Goal: Information Seeking & Learning: Find specific fact

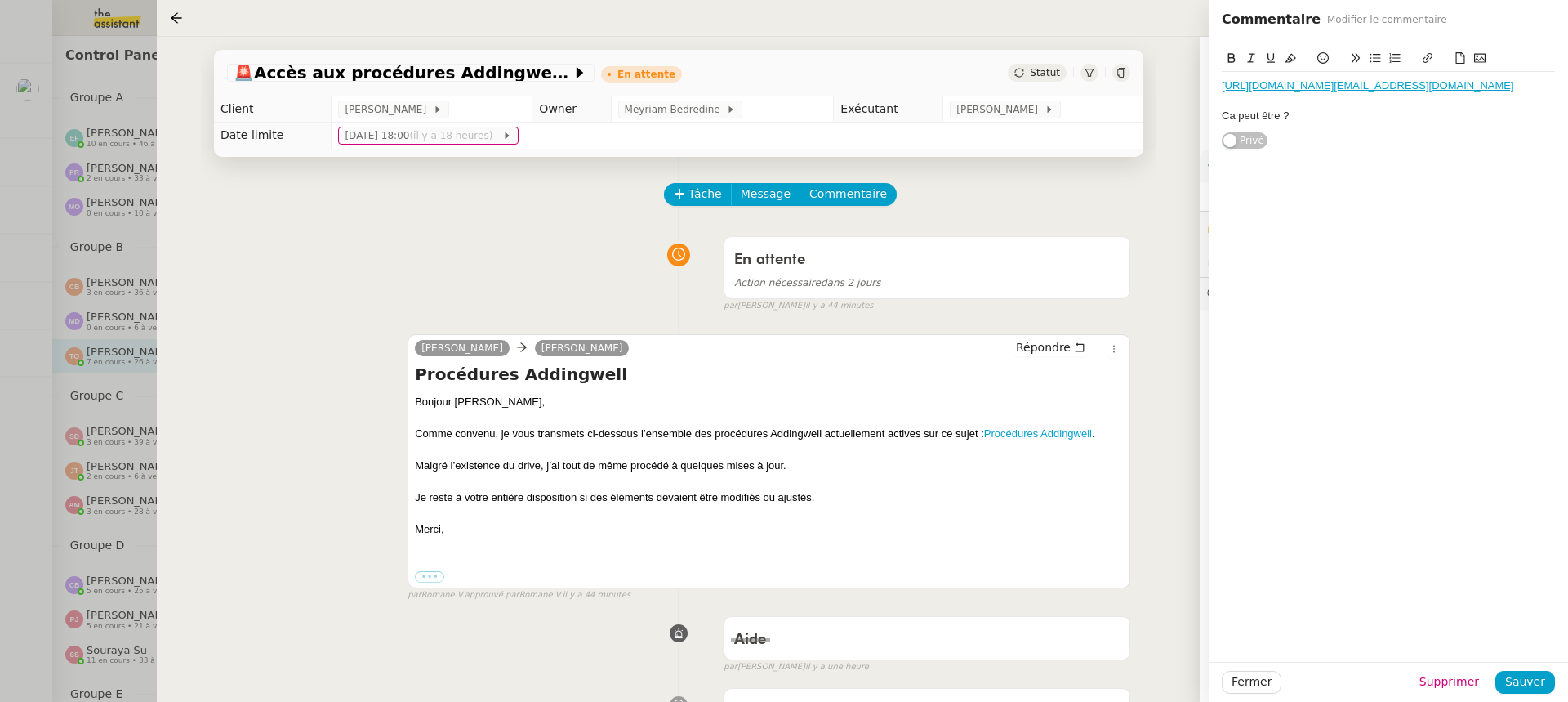
scroll to position [70, 0]
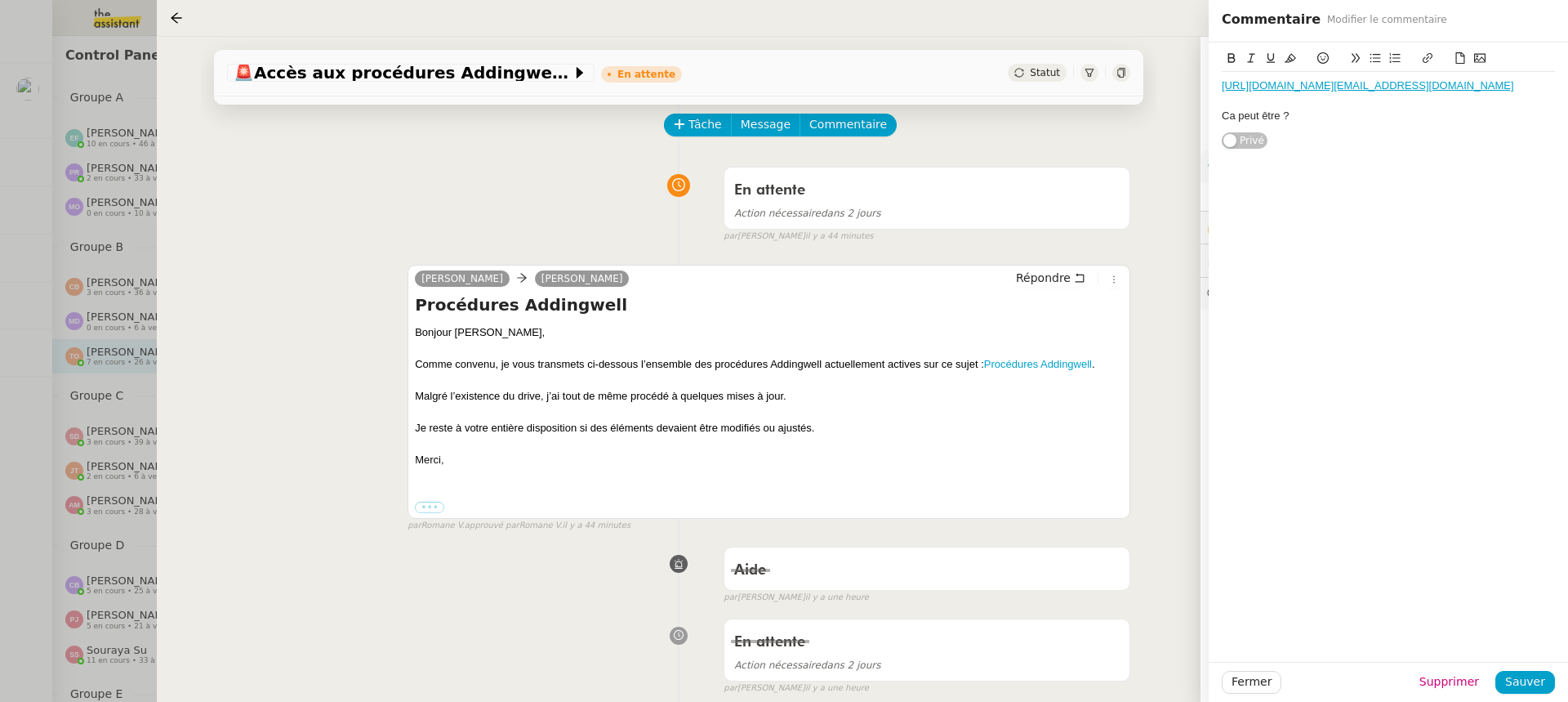
click at [163, 278] on div "🚨 Accès aux procédures Addingwell En attente Statut Client [PERSON_NAME] Owner …" at bounding box center [679, 369] width 1044 height 665
click at [128, 278] on div at bounding box center [784, 351] width 1568 height 702
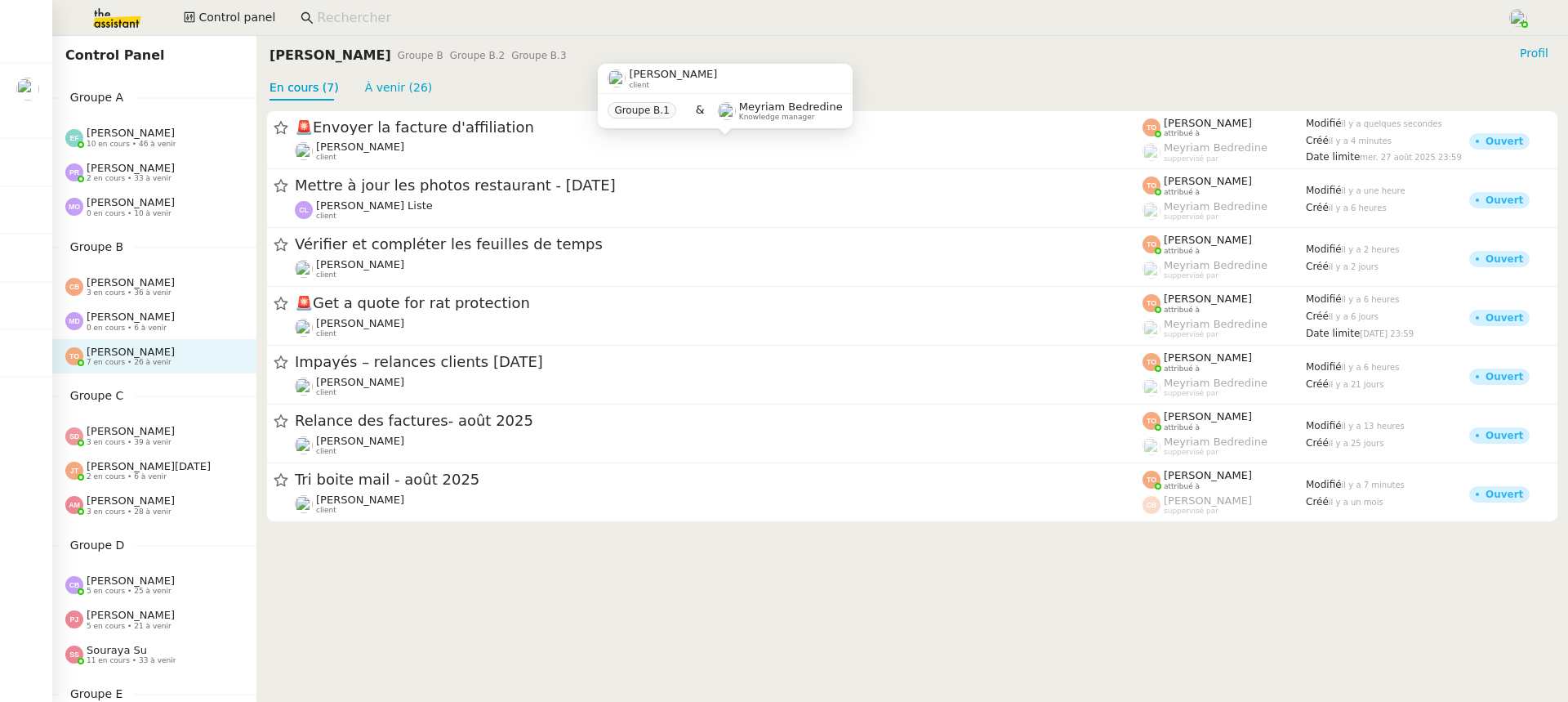
click at [473, 9] on input at bounding box center [904, 19] width 1174 height 22
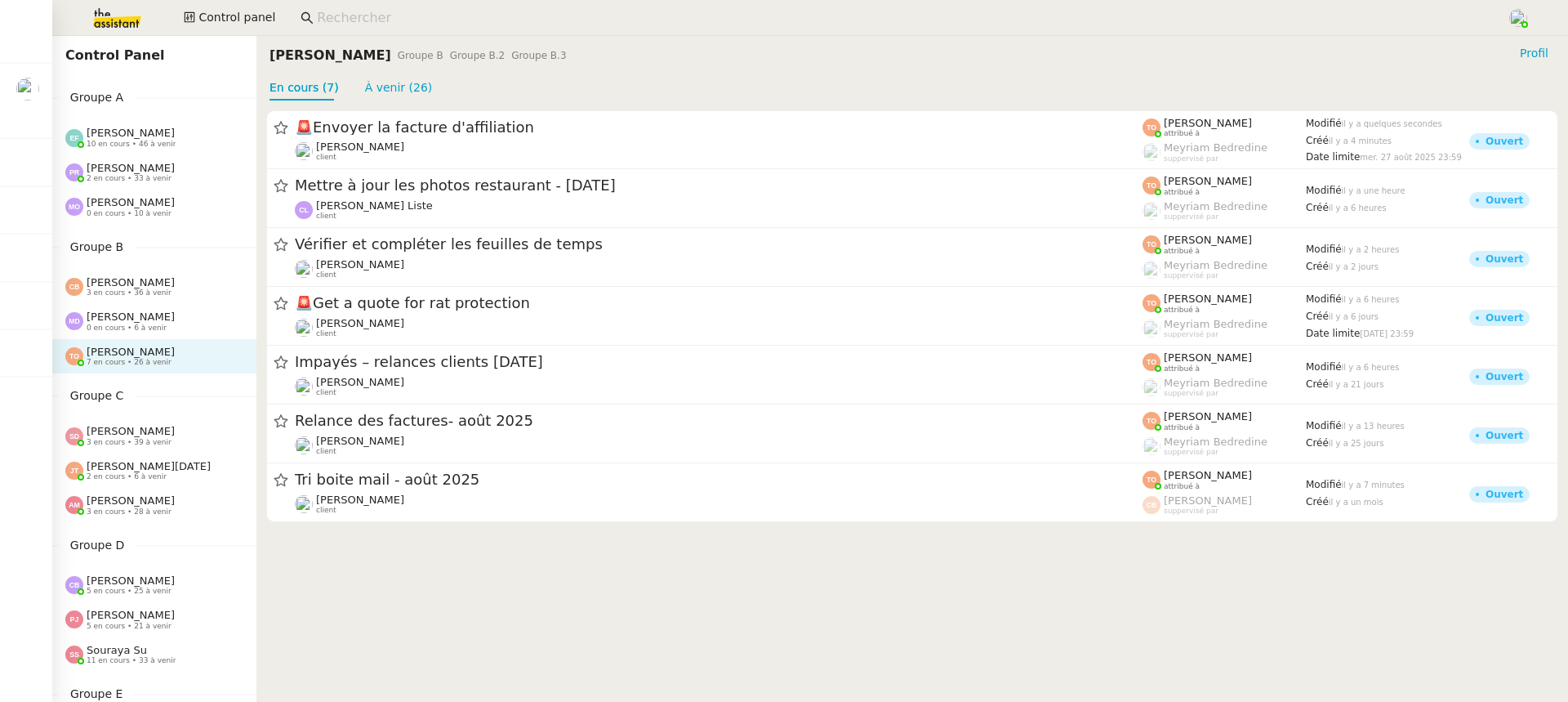
scroll to position [705, 0]
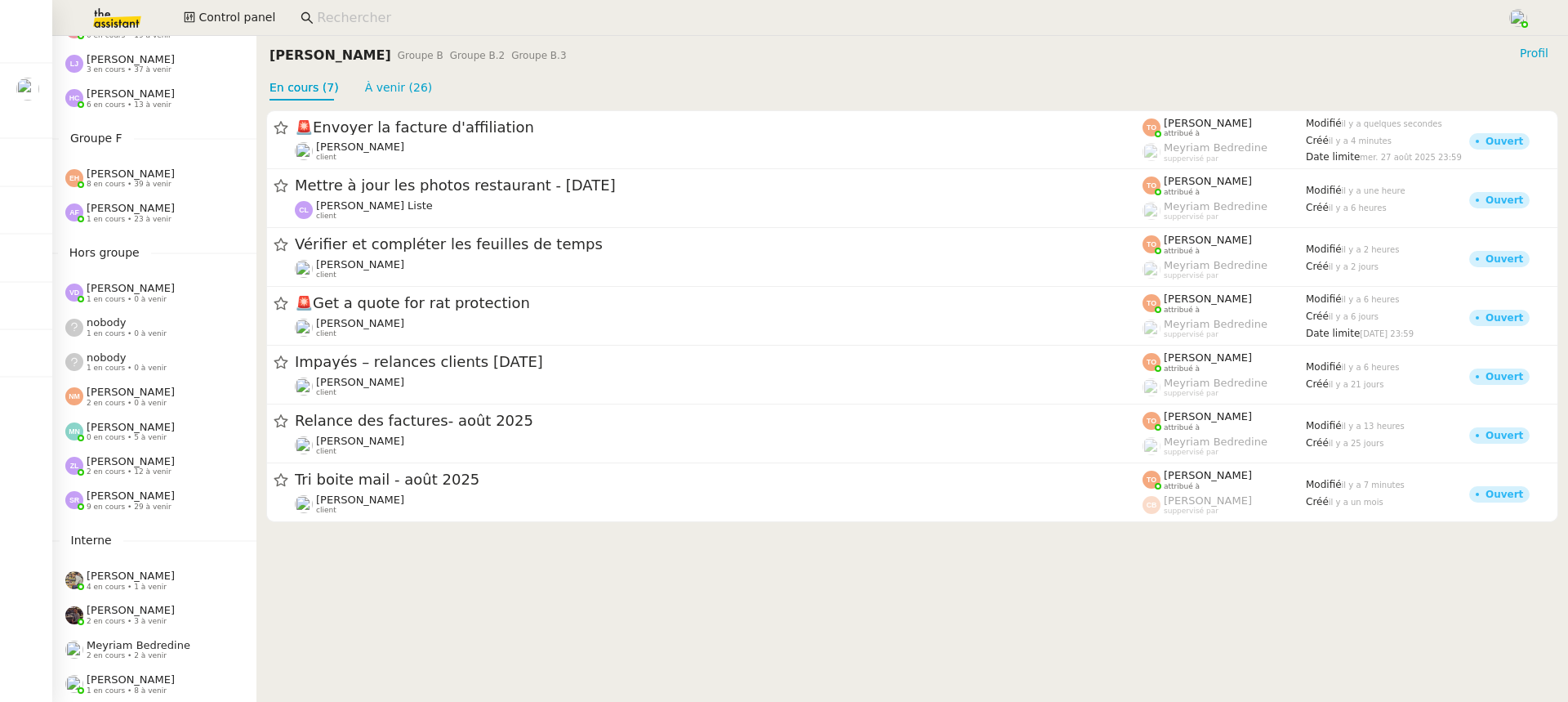
click at [195, 486] on div "[PERSON_NAME] 9 en cours • 29 à venir" at bounding box center [155, 500] width 204 height 34
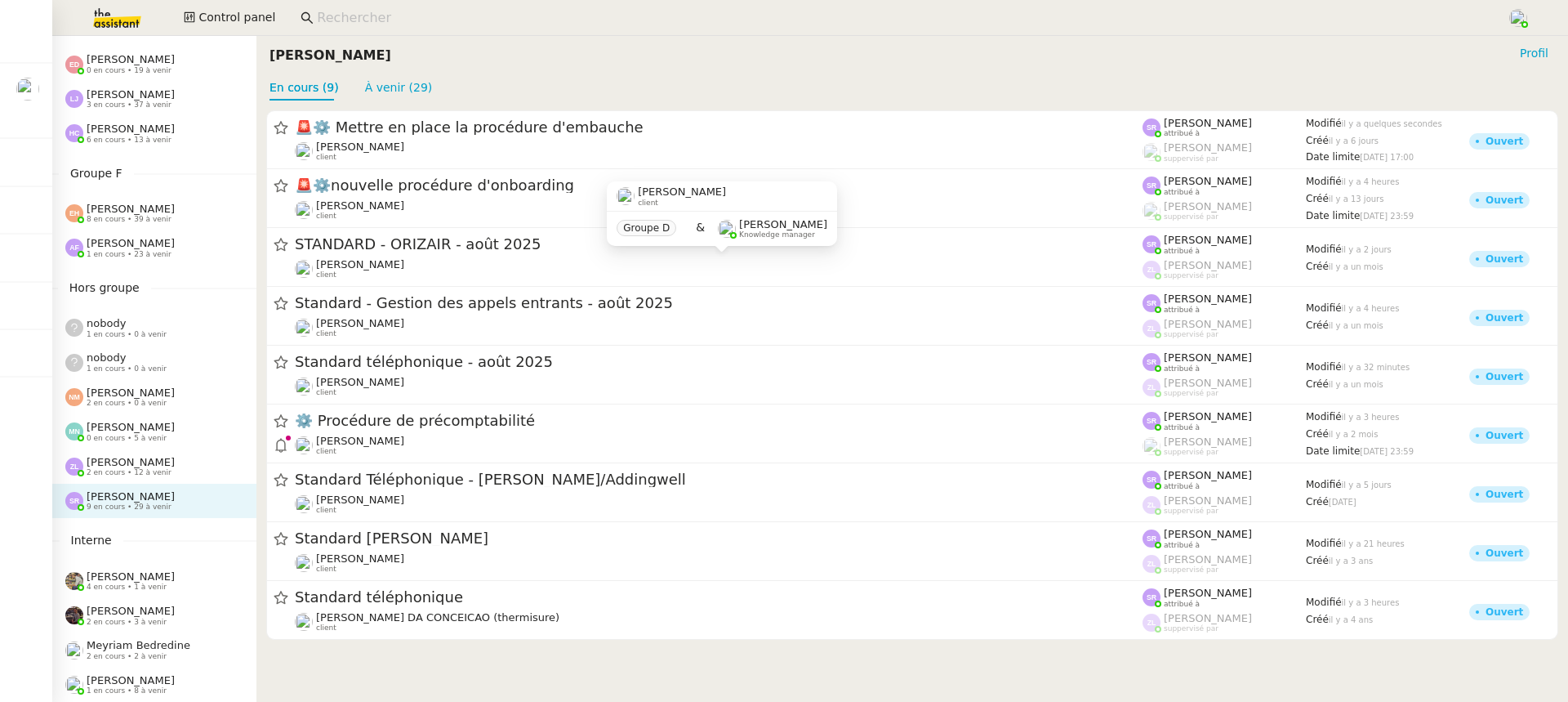
scroll to position [670, 0]
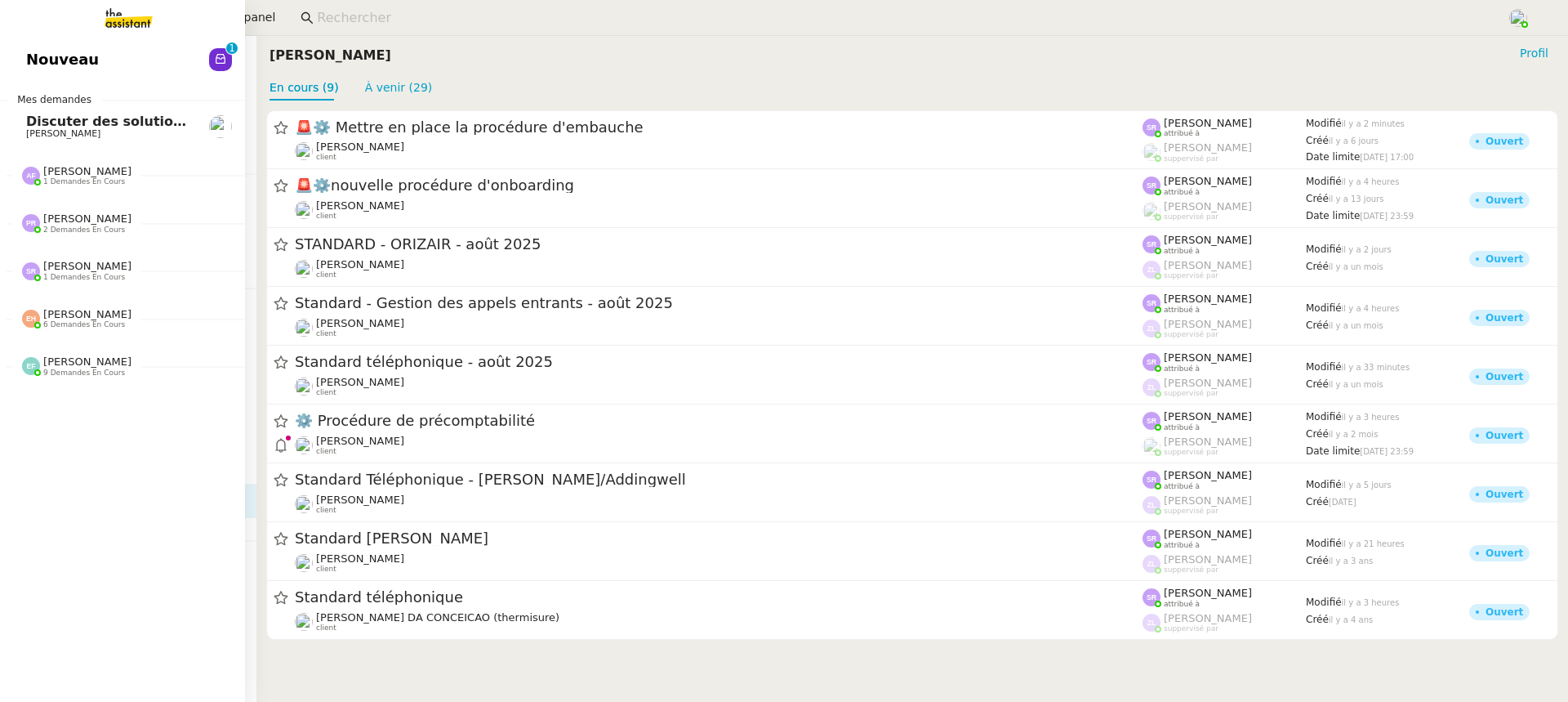
click at [31, 55] on span "Nouveau" at bounding box center [62, 59] width 73 height 25
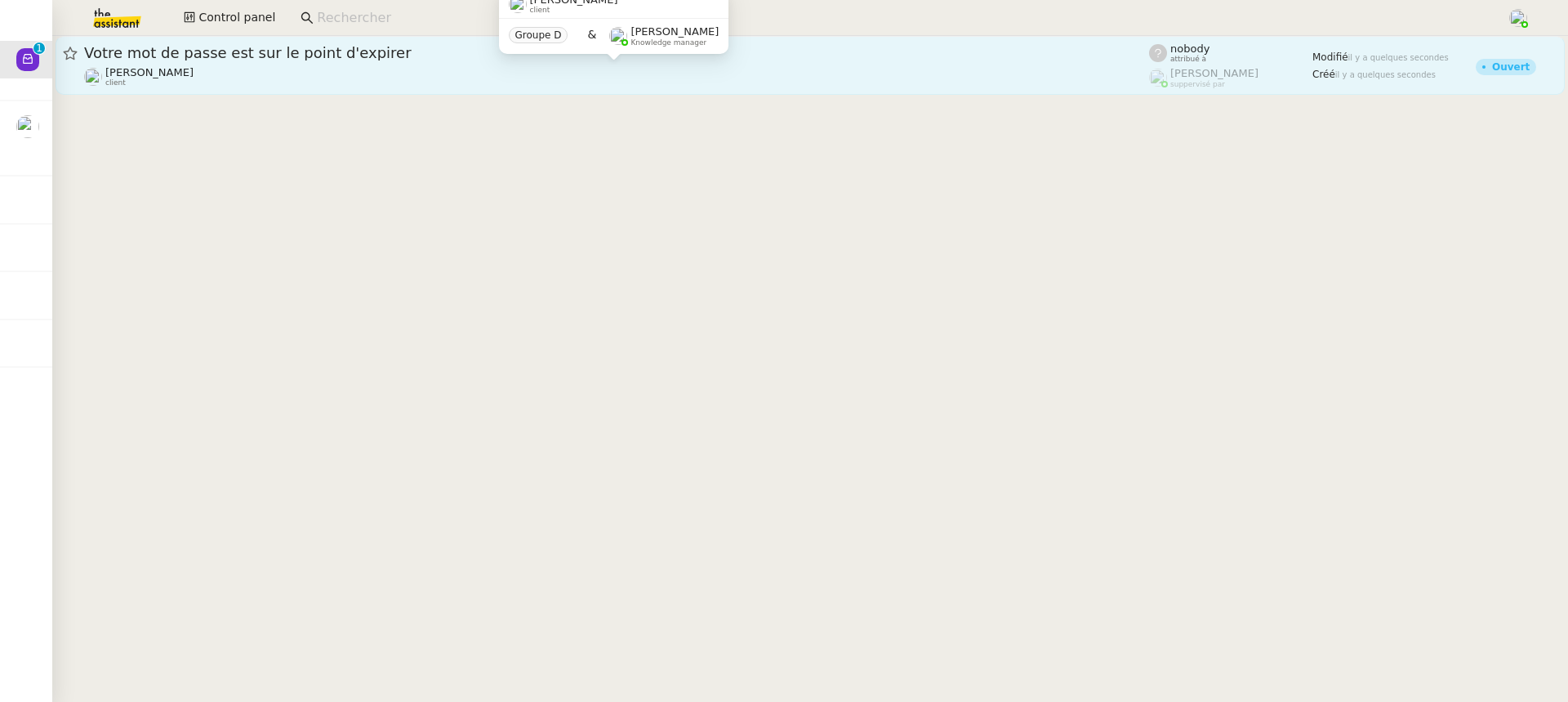
click at [369, 75] on div "[PERSON_NAME] client" at bounding box center [617, 76] width 1065 height 21
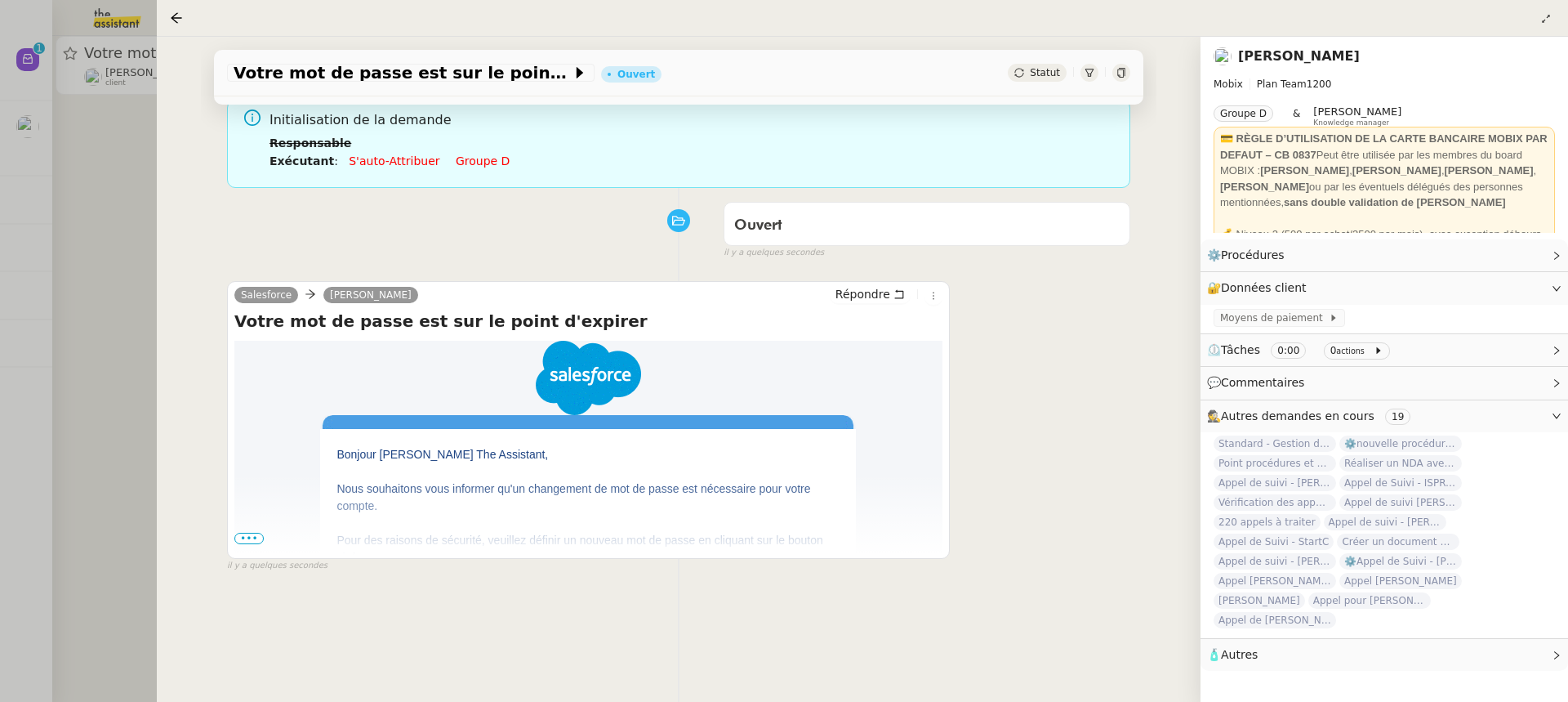
scroll to position [209, 0]
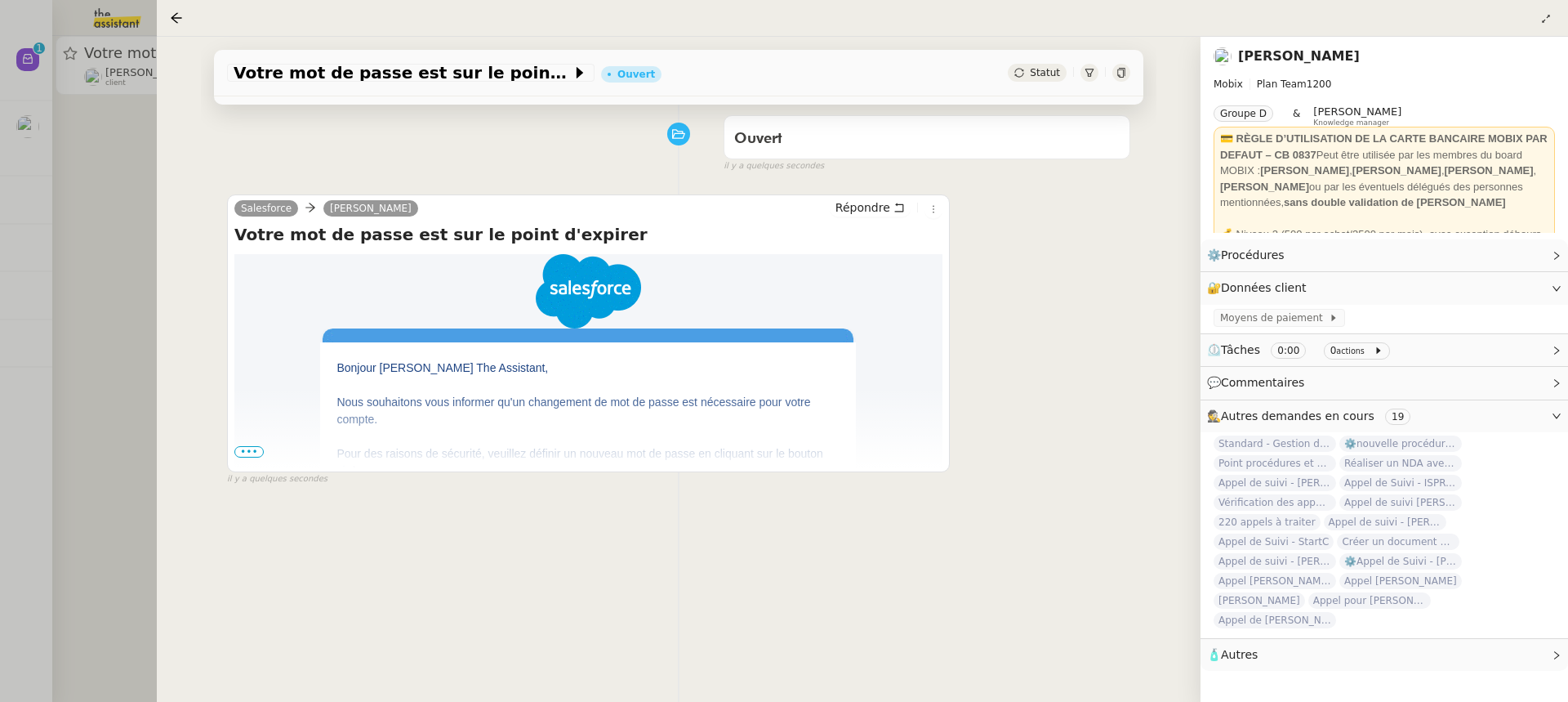
click at [256, 450] on span "•••" at bounding box center [249, 451] width 29 height 11
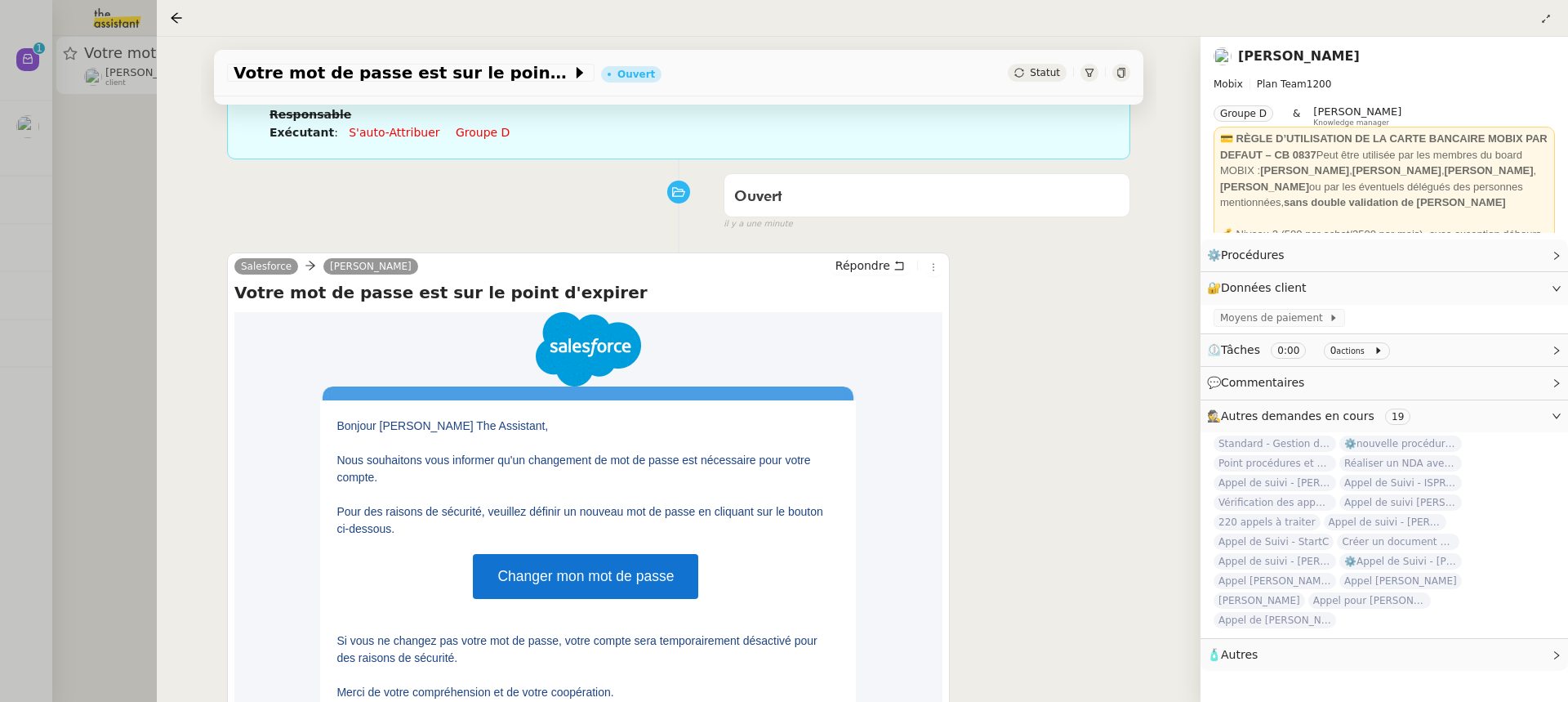
scroll to position [192, 0]
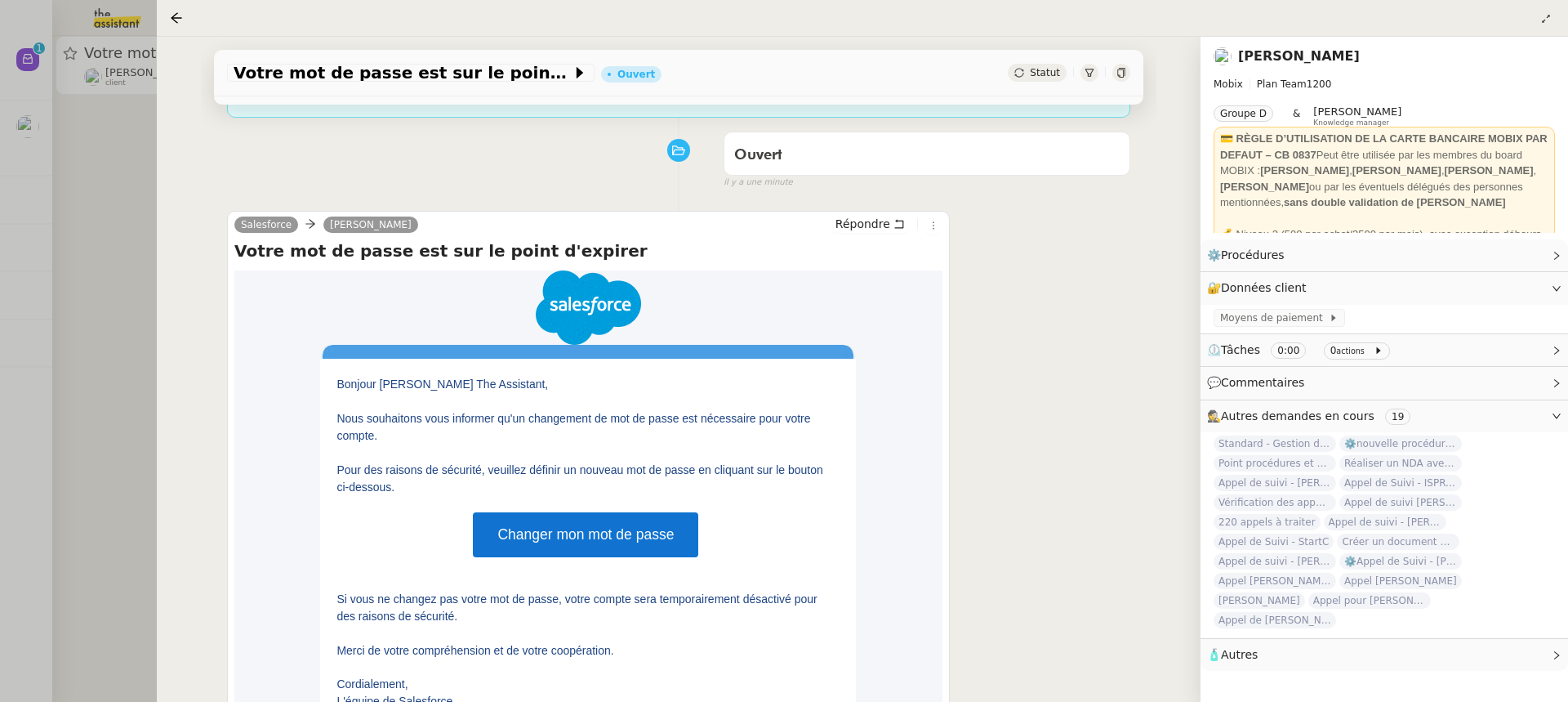
click at [101, 203] on div at bounding box center [784, 351] width 1568 height 702
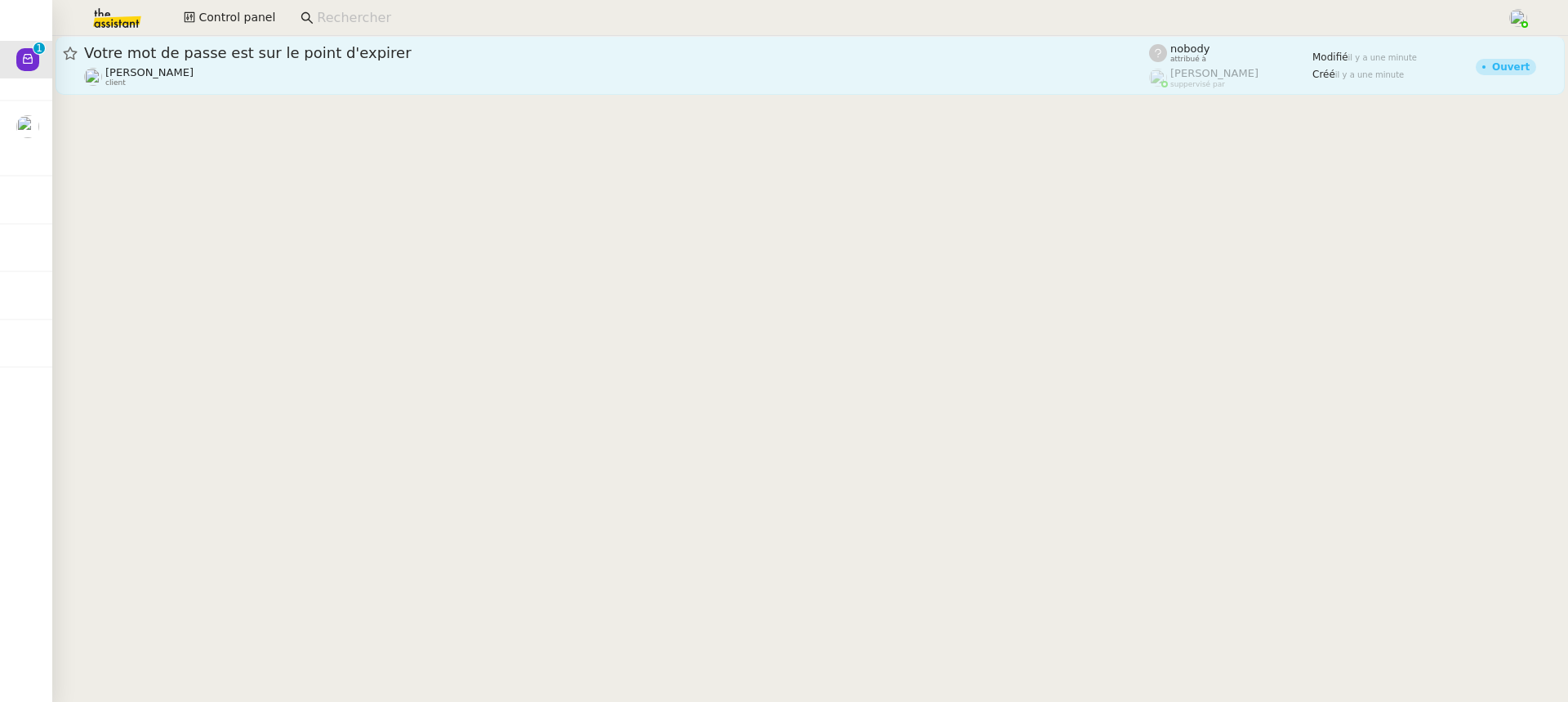
click at [131, 40] on link "Votre mot de passe est sur le point d'expirer [PERSON_NAME] client nobody attri…" at bounding box center [810, 65] width 1510 height 58
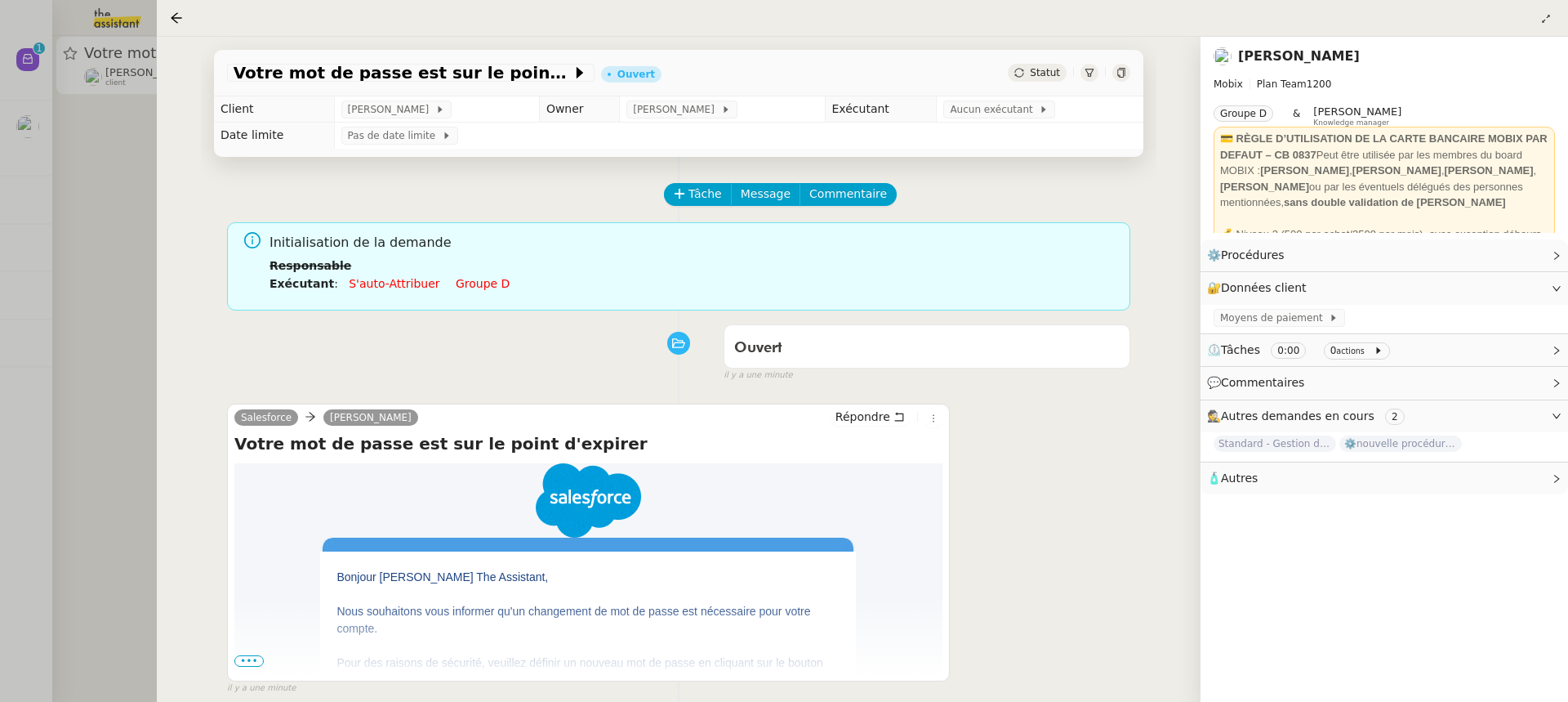
click at [99, 23] on div at bounding box center [784, 351] width 1568 height 702
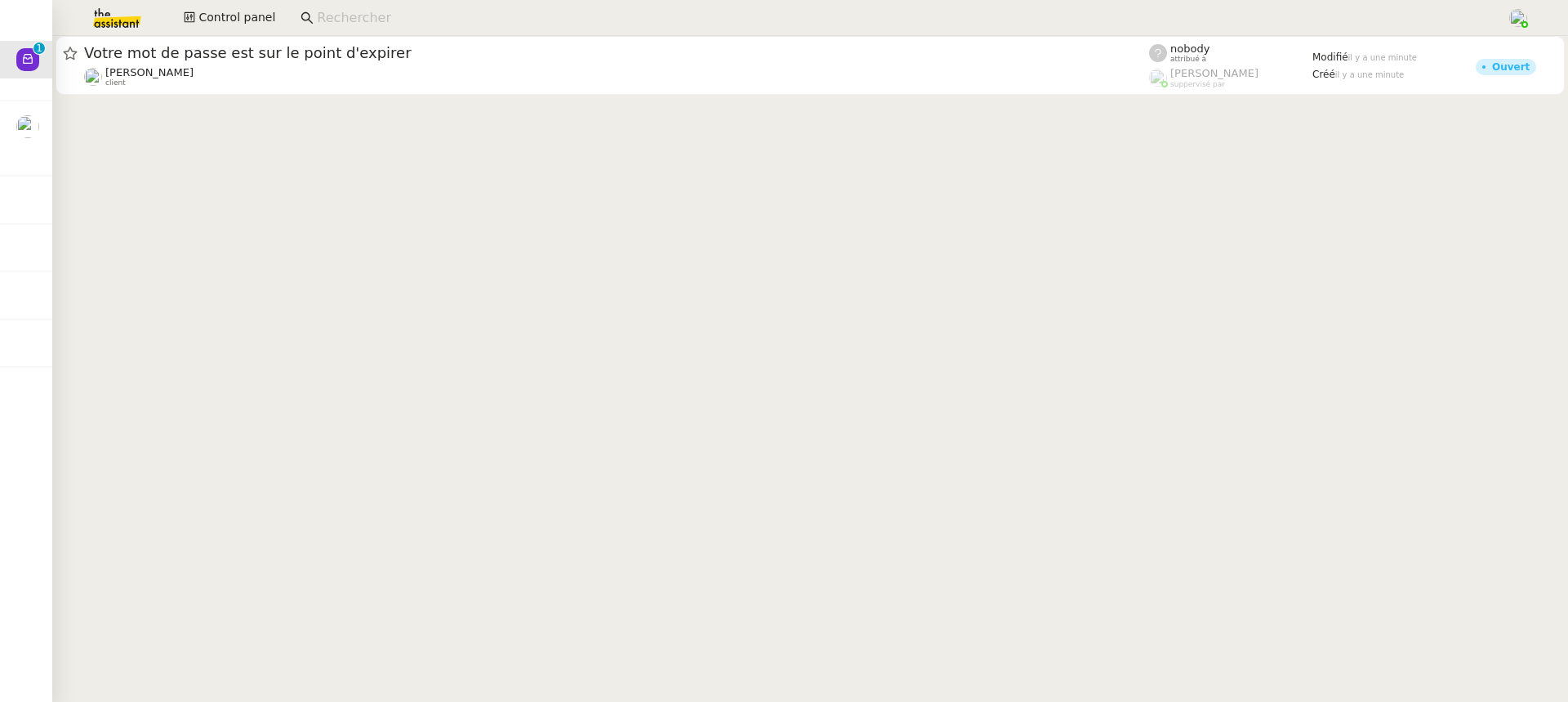
click at [103, 21] on img at bounding box center [104, 18] width 126 height 36
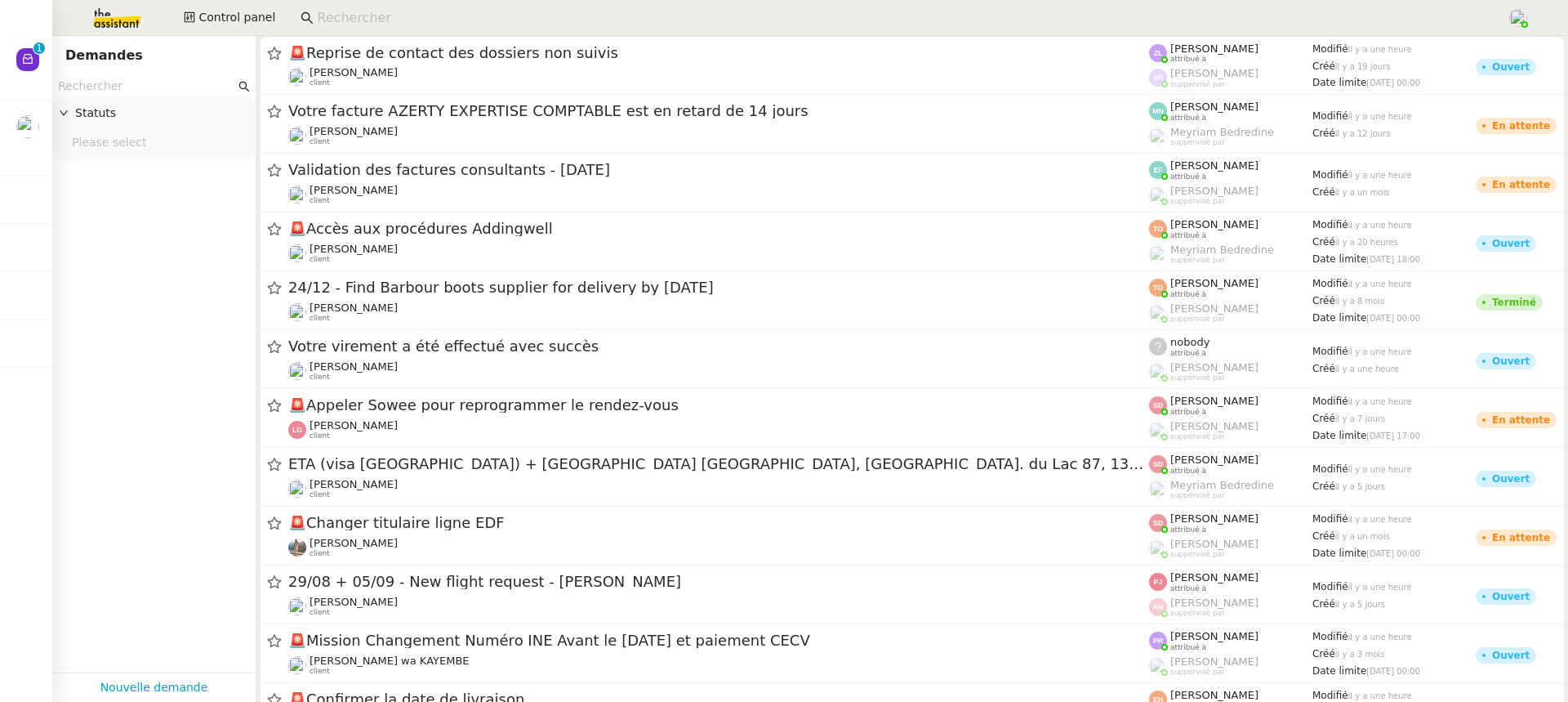
click at [102, 86] on input "text" at bounding box center [146, 86] width 177 height 19
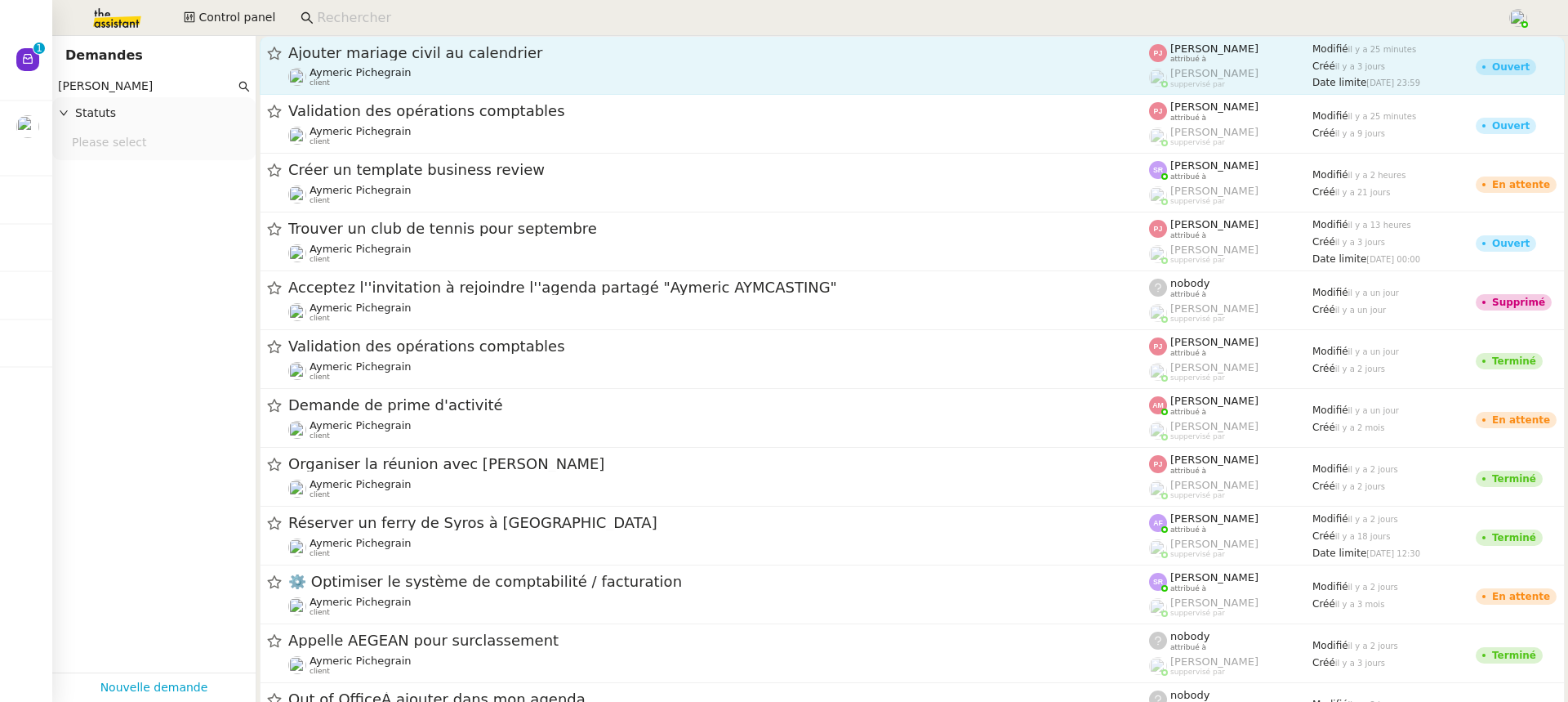
type input "[PERSON_NAME]"
click at [394, 65] on div "Ajouter mariage civil au calendrier [PERSON_NAME] client" at bounding box center [719, 64] width 861 height 44
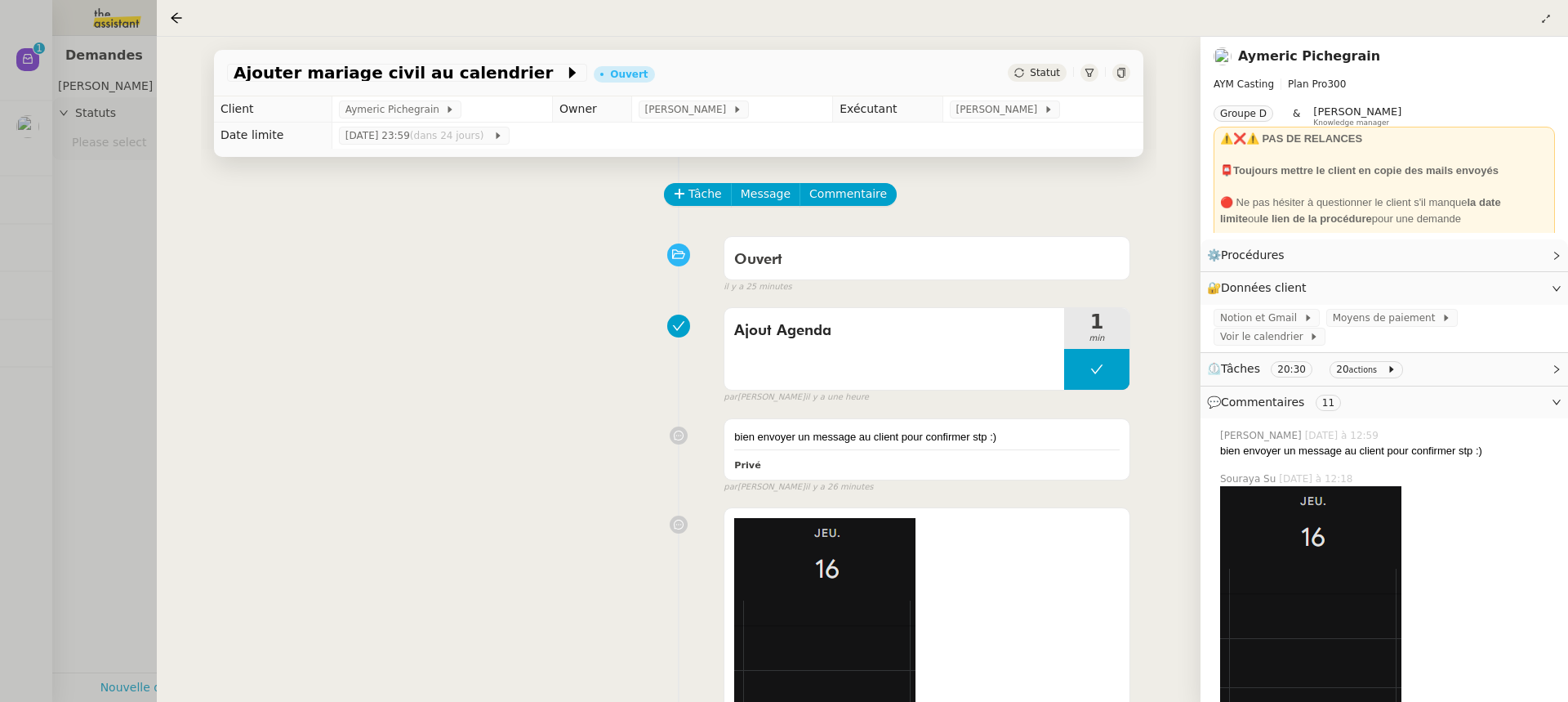
click at [1359, 49] on div "Aymeric Pichegrain" at bounding box center [1301, 56] width 174 height 23
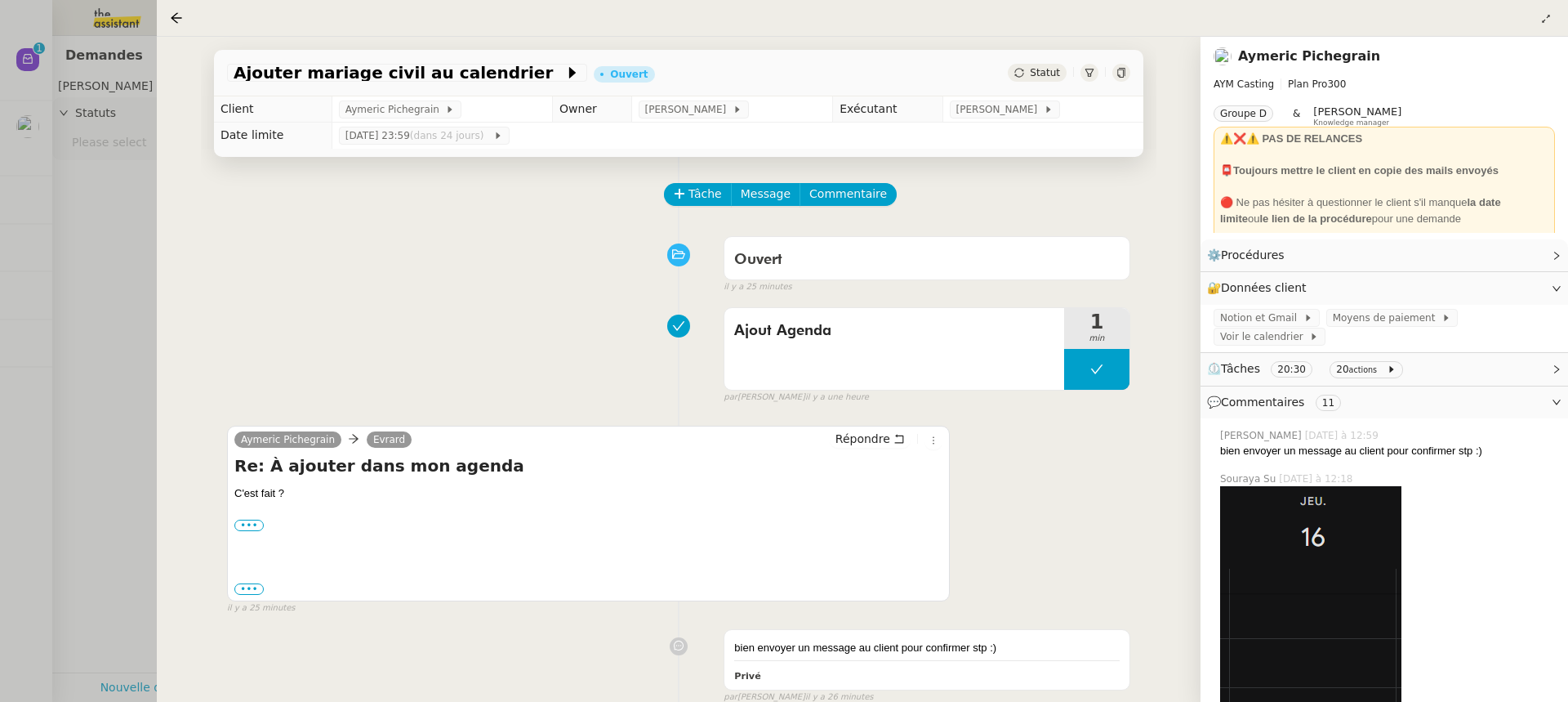
click at [1359, 57] on div "Aymeric Pichegrain" at bounding box center [1301, 56] width 174 height 23
click at [1349, 66] on nz-page-header-title "Aymeric Pichegrain" at bounding box center [1309, 56] width 142 height 23
click at [1339, 61] on link "Aymeric Pichegrain" at bounding box center [1309, 56] width 142 height 15
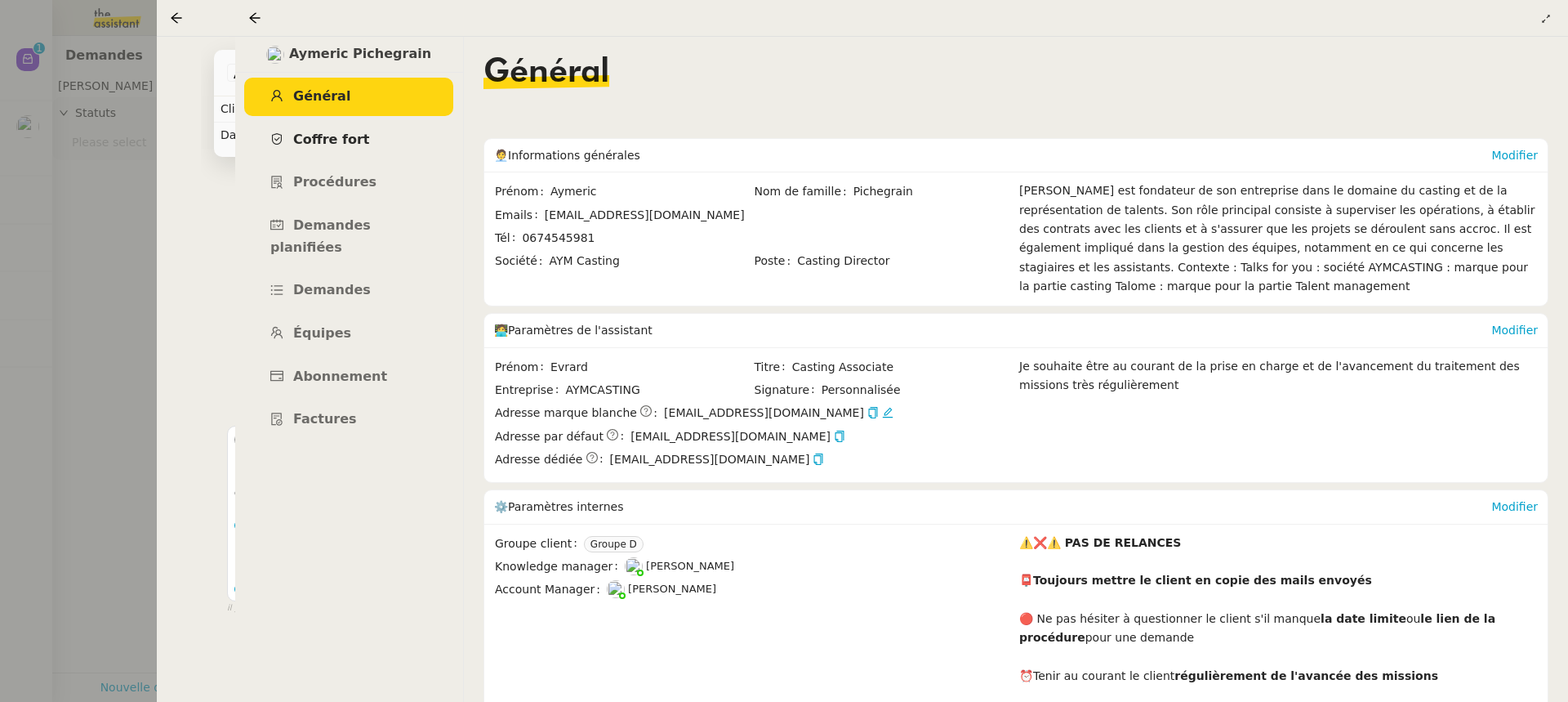
click at [315, 138] on span "Coffre fort" at bounding box center [331, 139] width 76 height 15
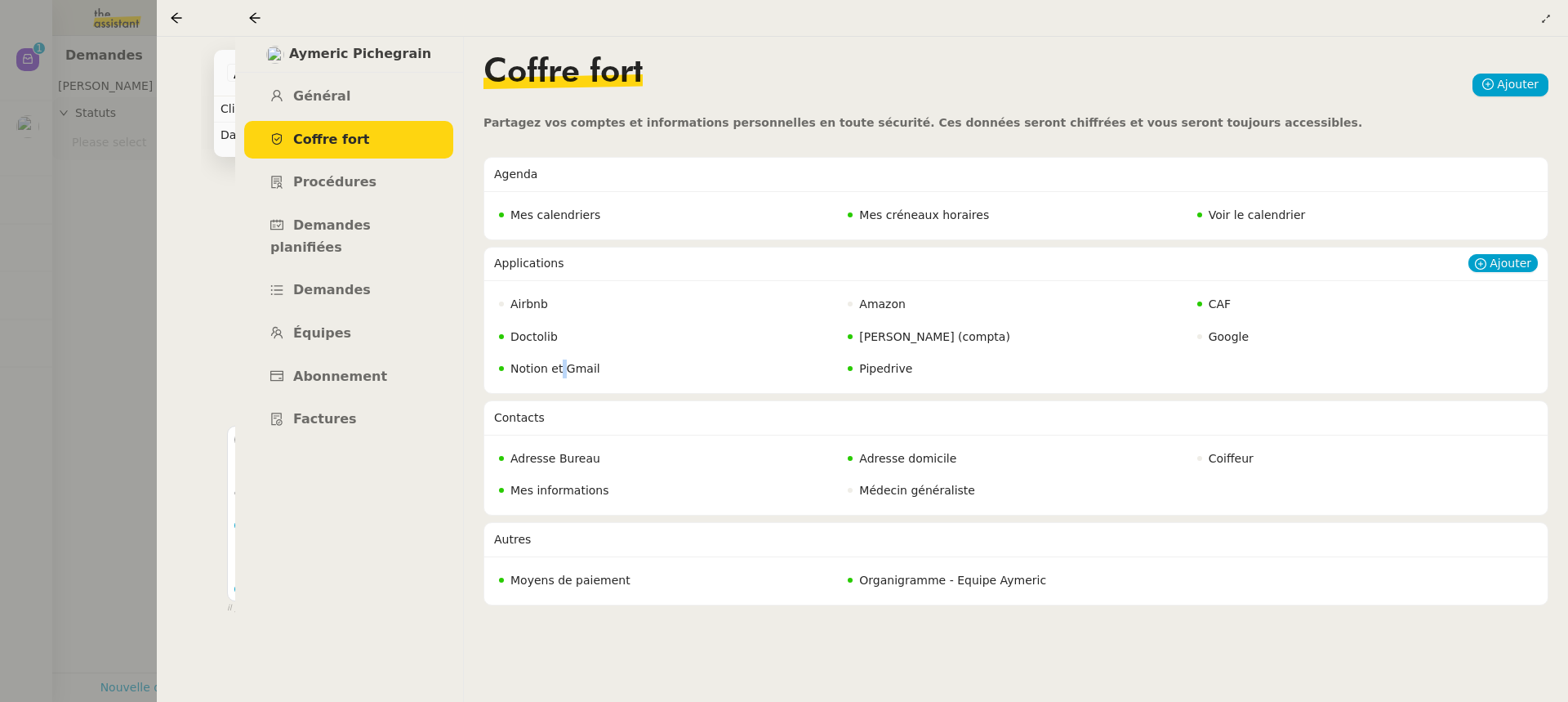
click at [560, 367] on span "Notion et Gmail" at bounding box center [555, 368] width 90 height 13
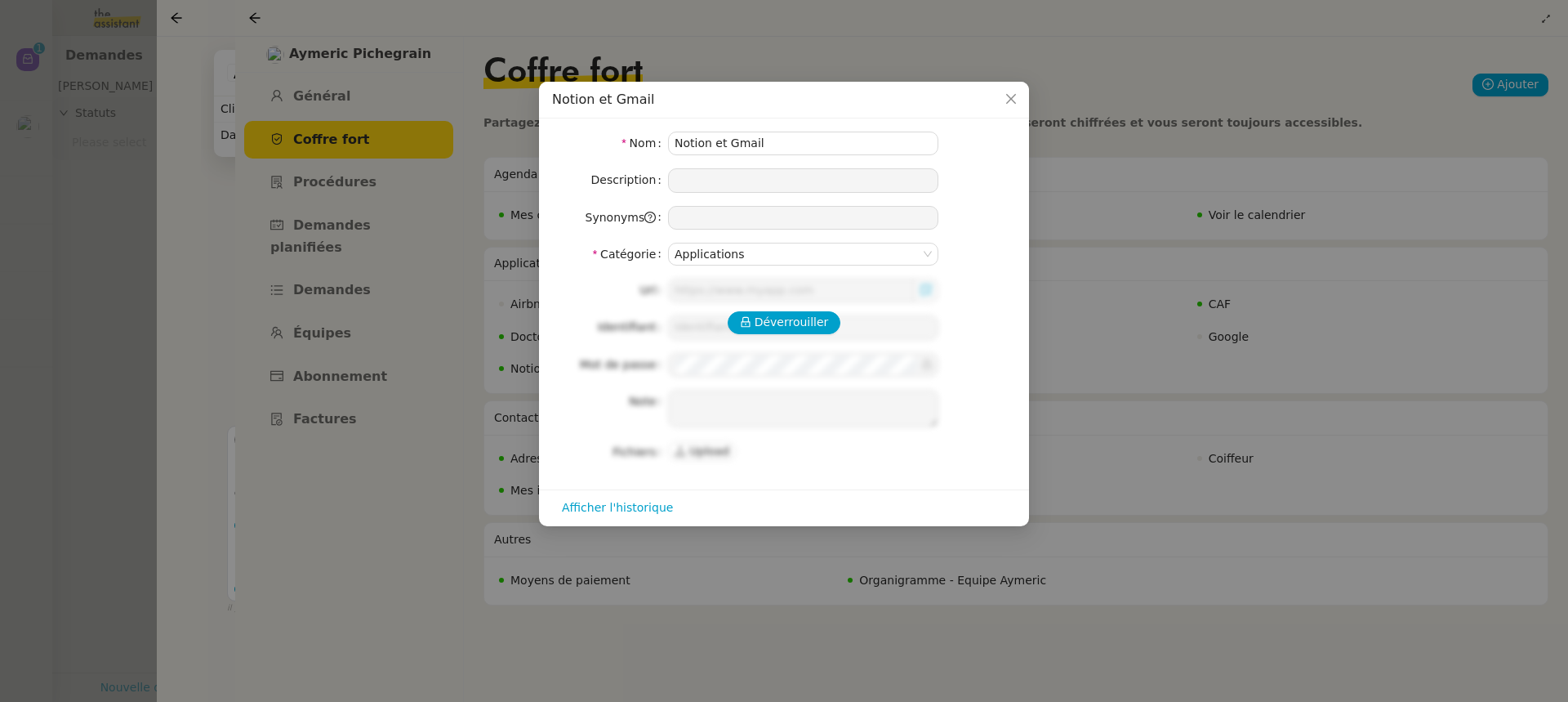
click at [806, 305] on div "Déverrouiller Url Identifiant Mot de passe Note Fichiers Upload" at bounding box center [784, 370] width 464 height 185
click at [806, 311] on button "Déverrouiller" at bounding box center [784, 322] width 113 height 23
type input "[EMAIL_ADDRESS][DOMAIN_NAME]"
type textarea "se familiariser avec les process avant traitement"
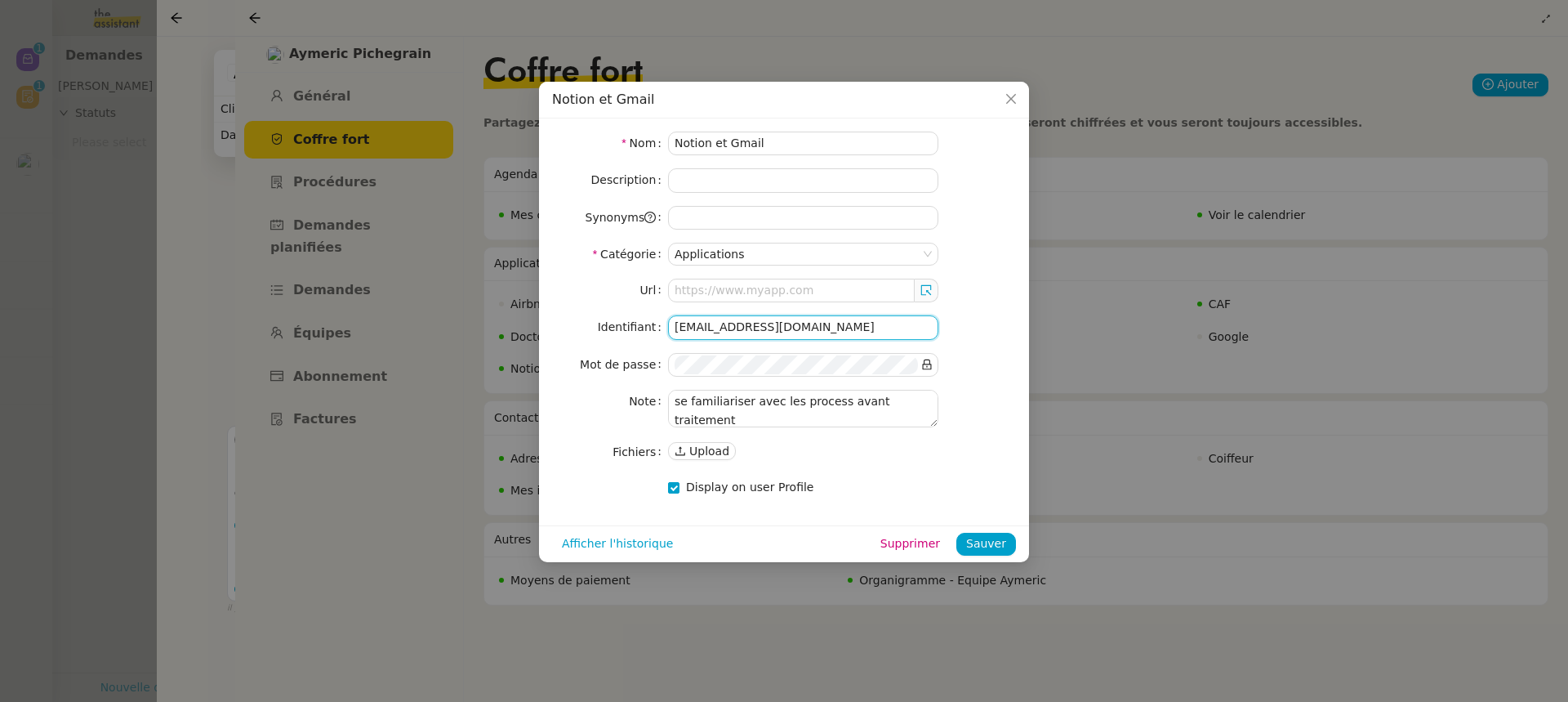
drag, startPoint x: 833, startPoint y: 332, endPoint x: 541, endPoint y: 327, distance: 292.0
click at [541, 327] on div "Nom Notion et Gmail Description Synonyms Catégorie Applications Url Identifiant…" at bounding box center [784, 321] width 490 height 406
click at [924, 363] on icon at bounding box center [926, 363] width 11 height 11
click at [489, 360] on nz-modal-container "Notion et Gmail Nom Notion et Gmail Description Synonyms Catégorie Applications…" at bounding box center [784, 351] width 1568 height 702
